Goal: Task Accomplishment & Management: Manage account settings

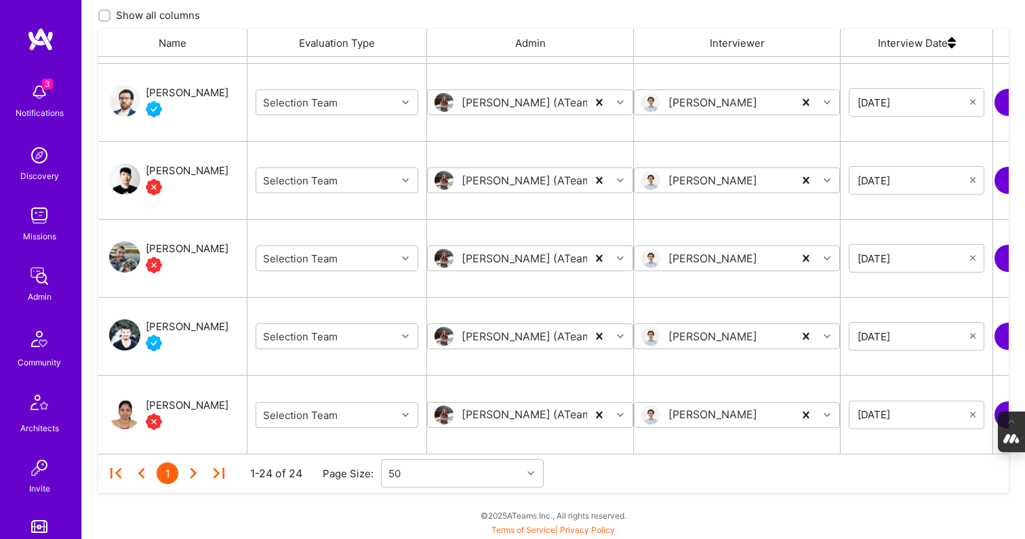
scroll to position [557, 0]
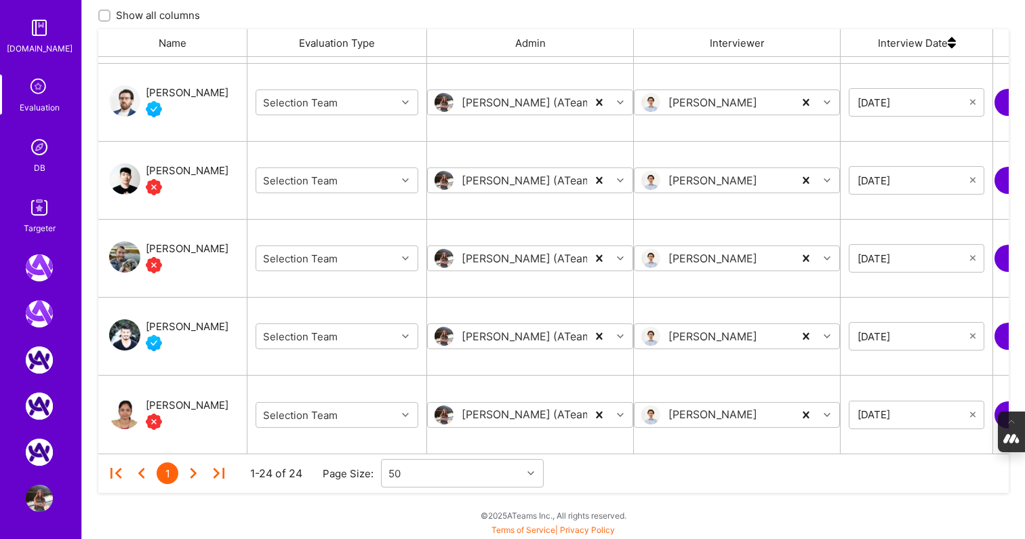
click at [44, 153] on img at bounding box center [39, 147] width 27 height 27
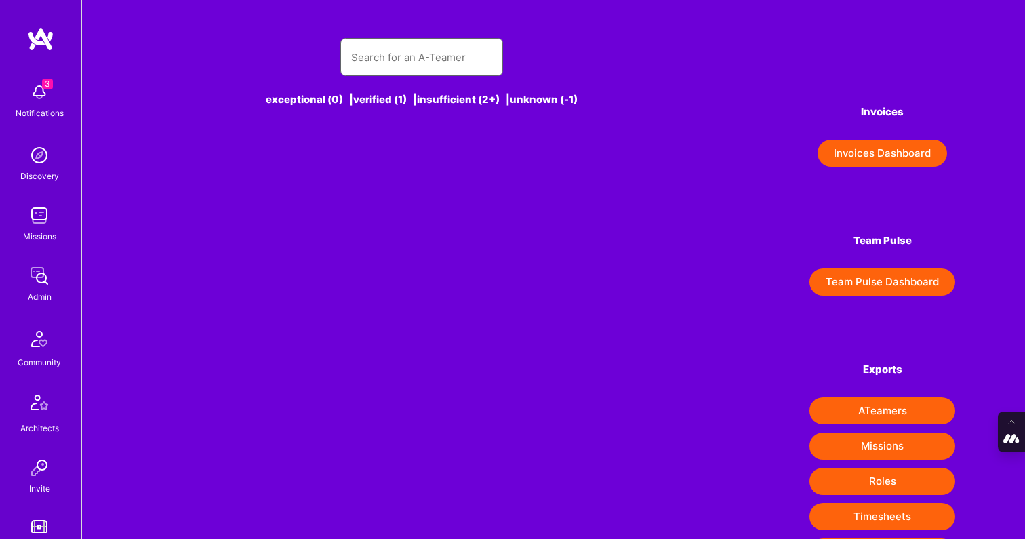
click at [401, 59] on input "text" at bounding box center [421, 57] width 141 height 35
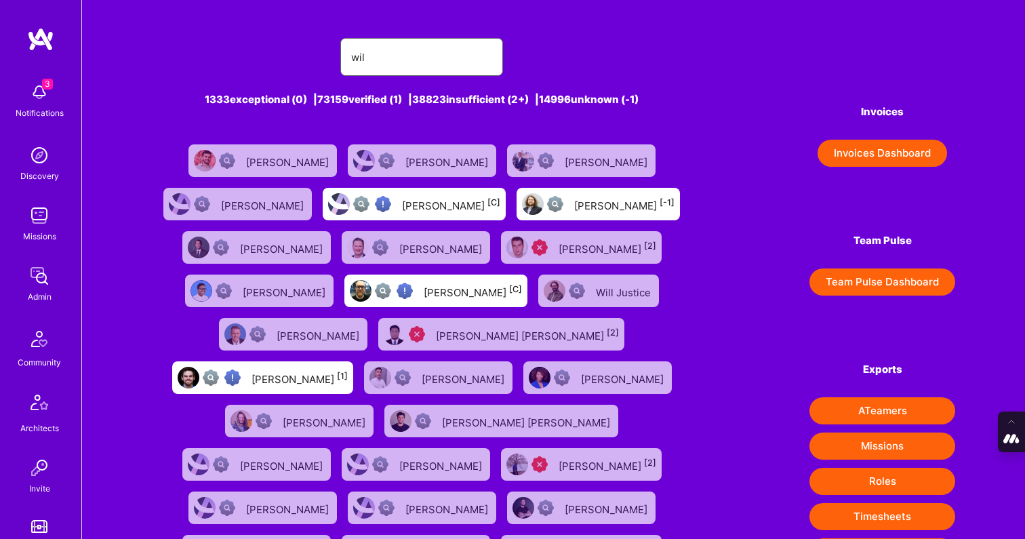
type input "wil schmor"
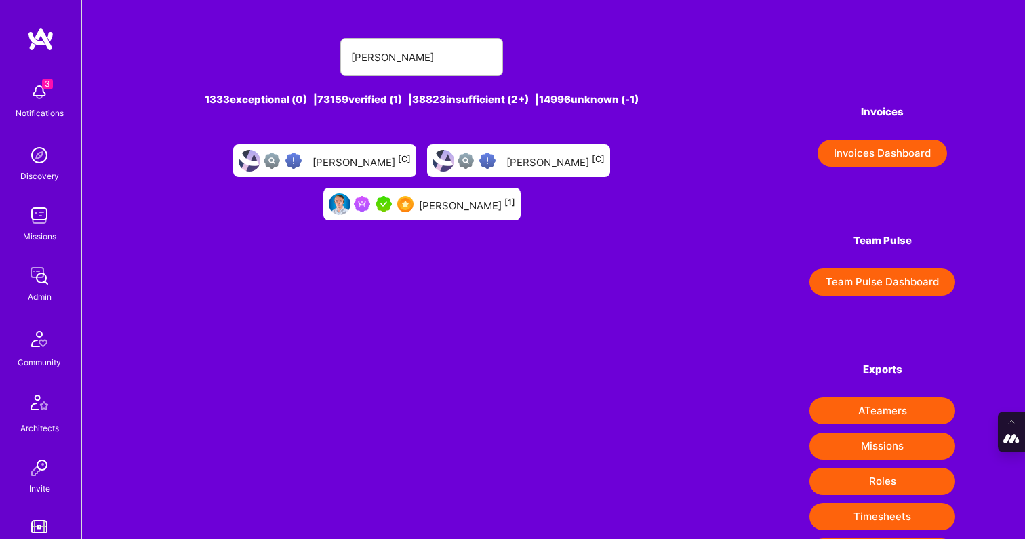
click at [515, 195] on div "Wil Schmor [1]" at bounding box center [467, 204] width 96 height 18
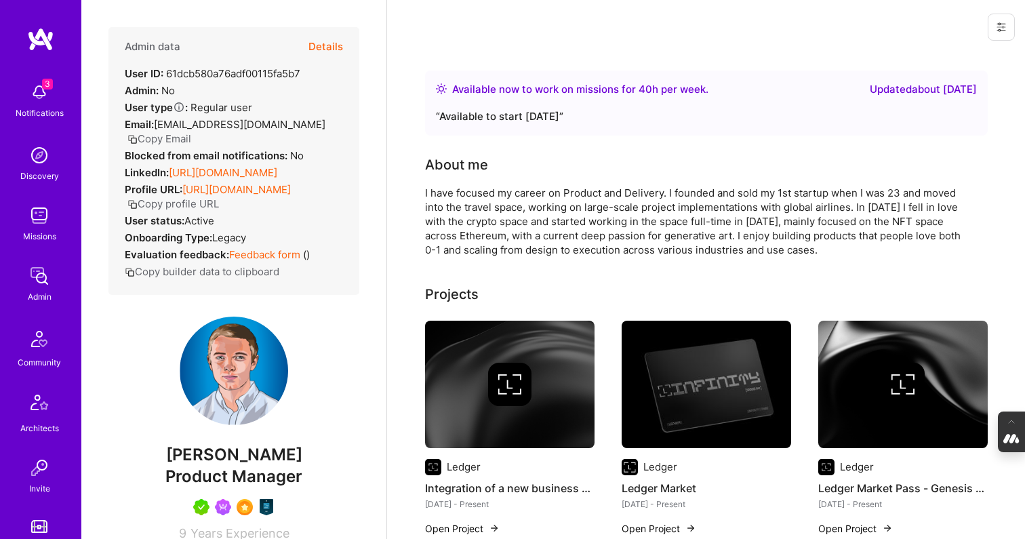
click at [1002, 24] on icon at bounding box center [1001, 27] width 11 height 11
click at [926, 58] on button "Login as Wil" at bounding box center [952, 58] width 125 height 35
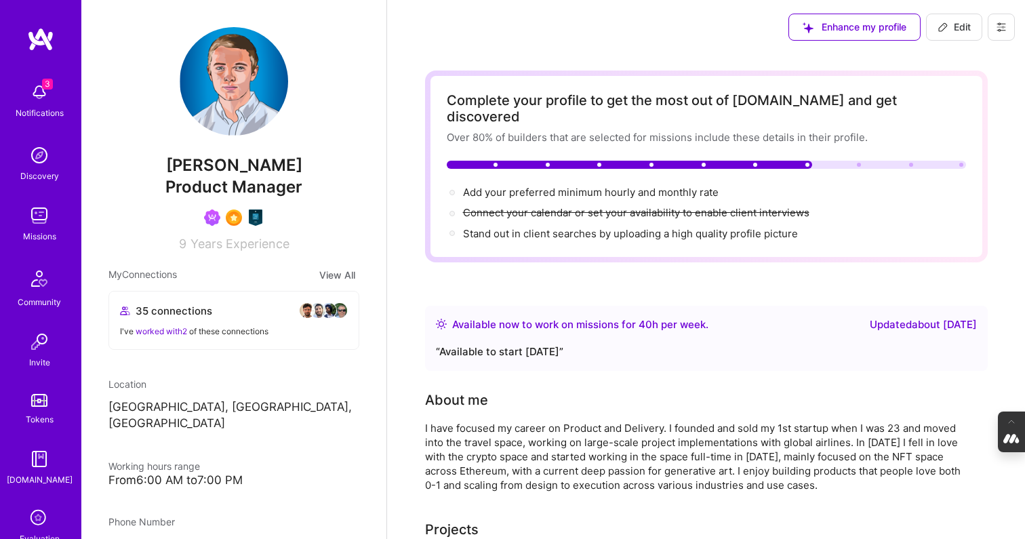
click at [1006, 23] on icon at bounding box center [1001, 27] width 11 height 11
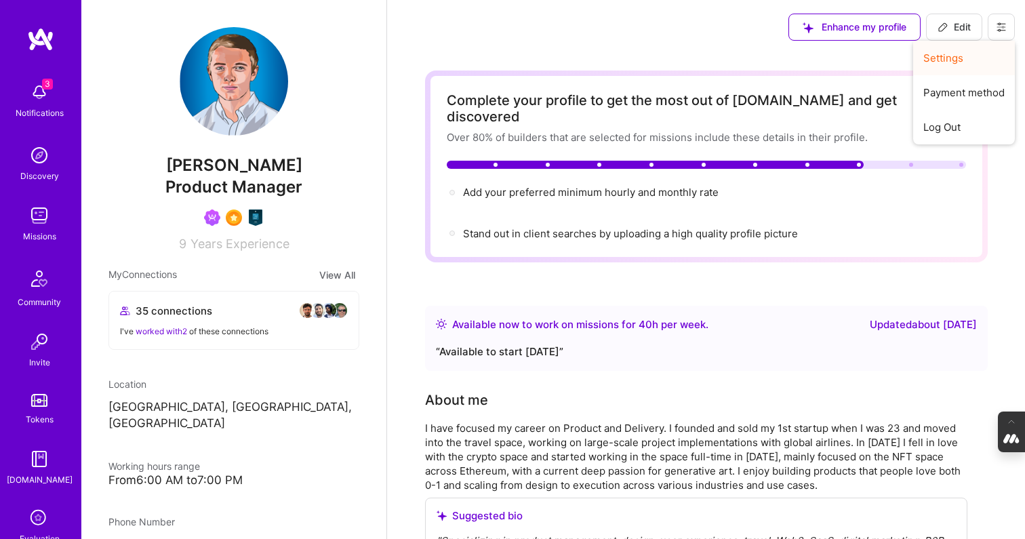
click at [955, 56] on button "Settings" at bounding box center [964, 58] width 102 height 35
